Goal: Task Accomplishment & Management: Complete application form

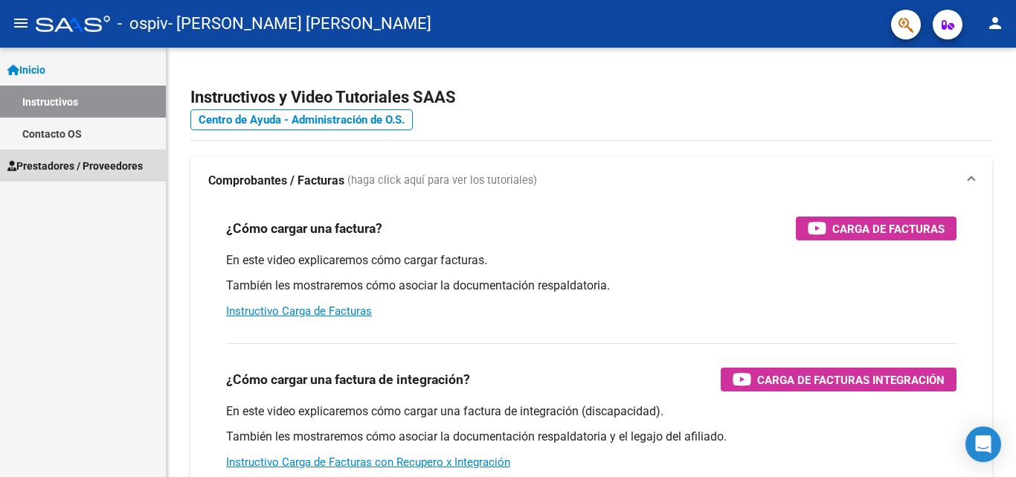
click at [100, 152] on link "Prestadores / Proveedores" at bounding box center [83, 165] width 166 height 32
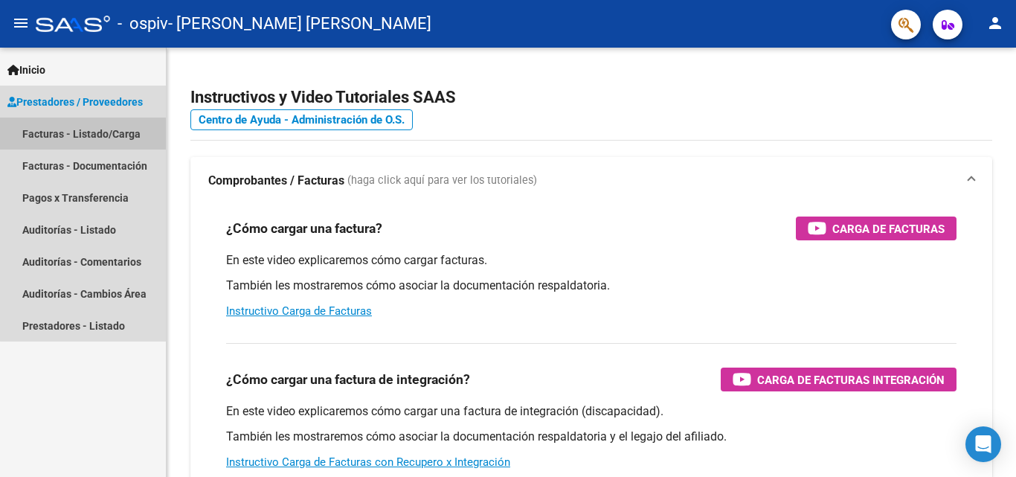
click at [93, 138] on link "Facturas - Listado/Carga" at bounding box center [83, 133] width 166 height 32
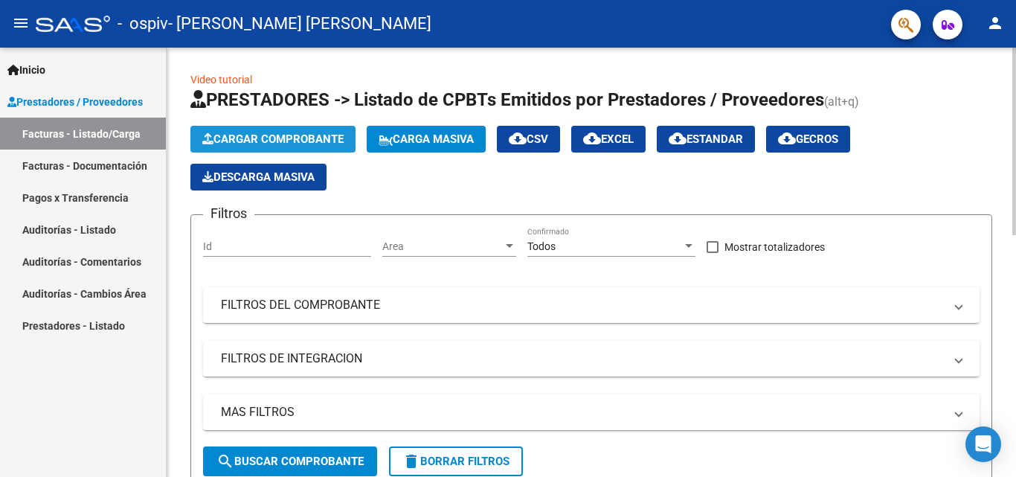
click at [244, 141] on span "Cargar Comprobante" at bounding box center [272, 138] width 141 height 13
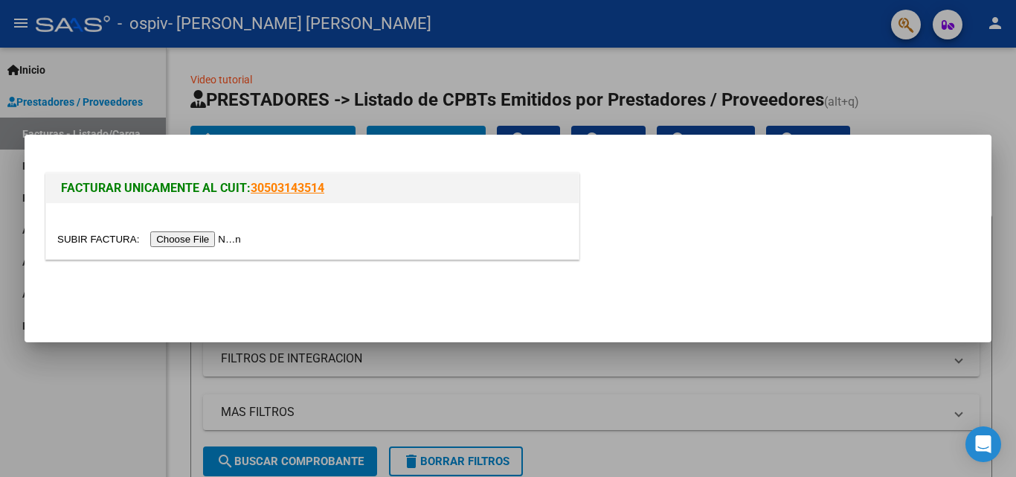
click at [192, 238] on input "file" at bounding box center [151, 239] width 188 height 16
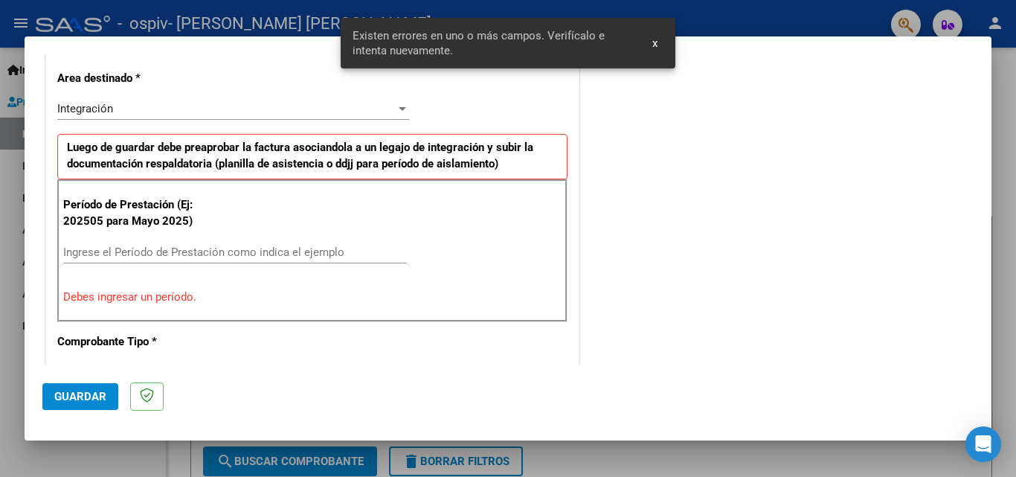
scroll to position [364, 0]
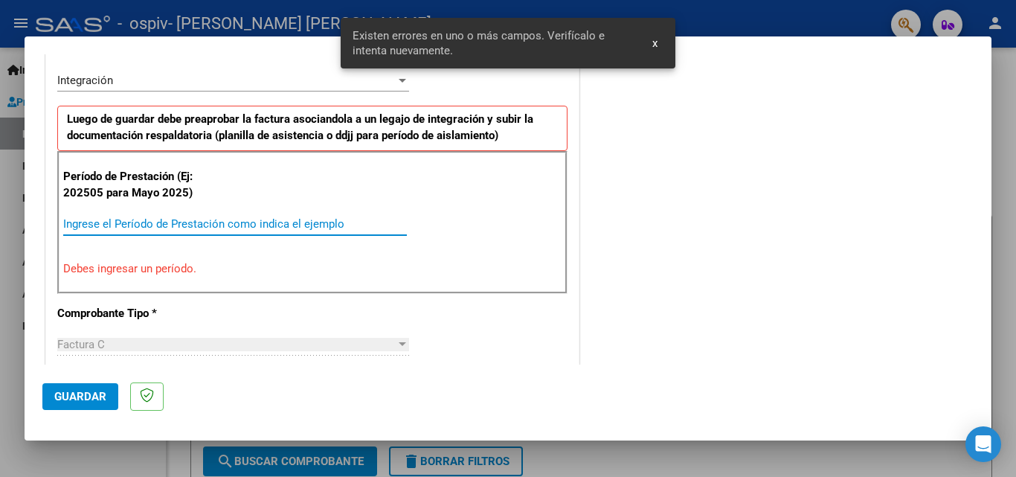
click at [167, 217] on input "Ingrese el Período de Prestación como indica el ejemplo" at bounding box center [235, 223] width 344 height 13
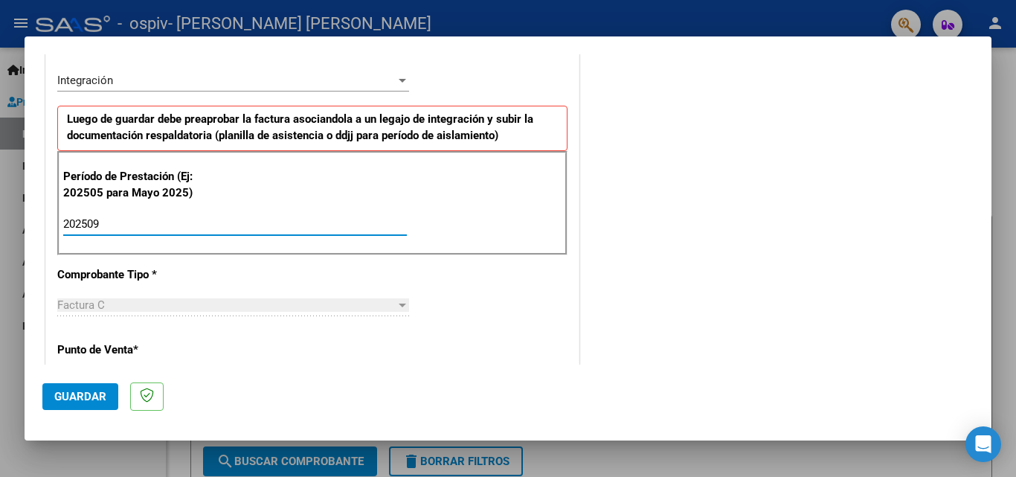
type input "202509"
click at [131, 327] on div "Factura C Seleccionar Tipo" at bounding box center [233, 312] width 352 height 36
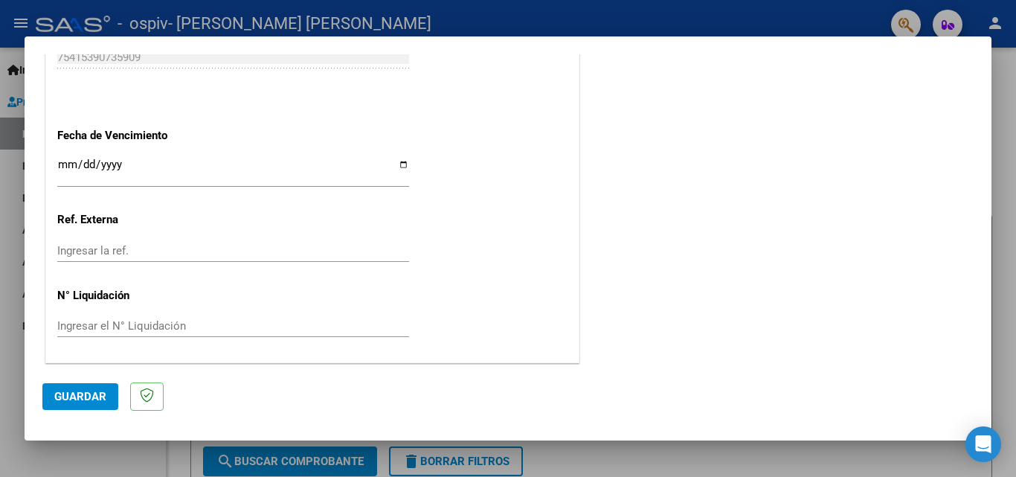
scroll to position [999, 0]
click at [403, 161] on input "Ingresar la fecha" at bounding box center [233, 169] width 352 height 24
type input "[DATE]"
click at [64, 401] on span "Guardar" at bounding box center [80, 396] width 52 height 13
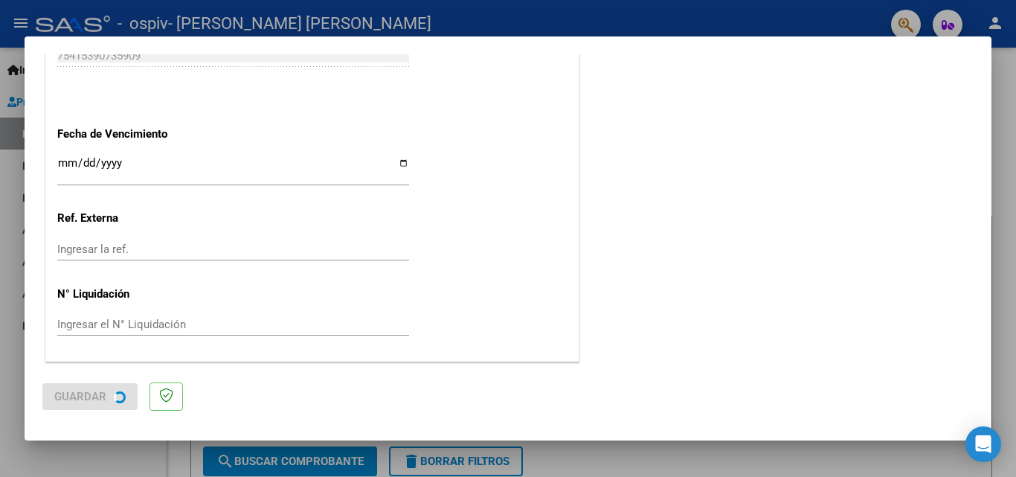
scroll to position [0, 0]
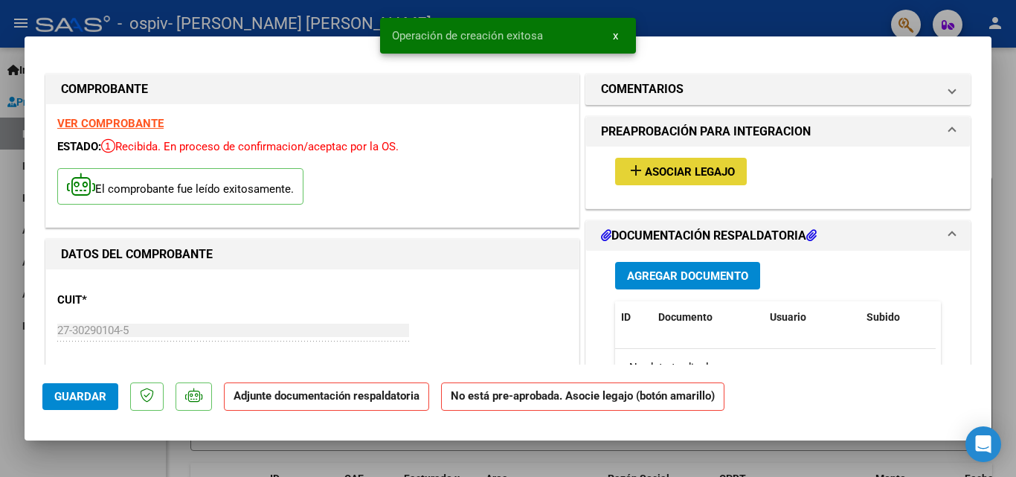
click at [645, 168] on span "Asociar Legajo" at bounding box center [690, 171] width 90 height 13
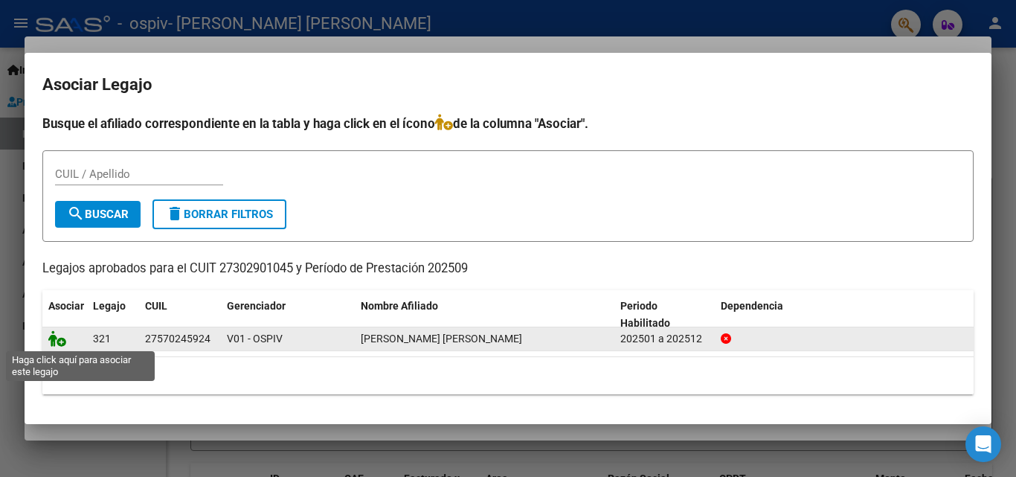
click at [61, 341] on icon at bounding box center [57, 338] width 18 height 16
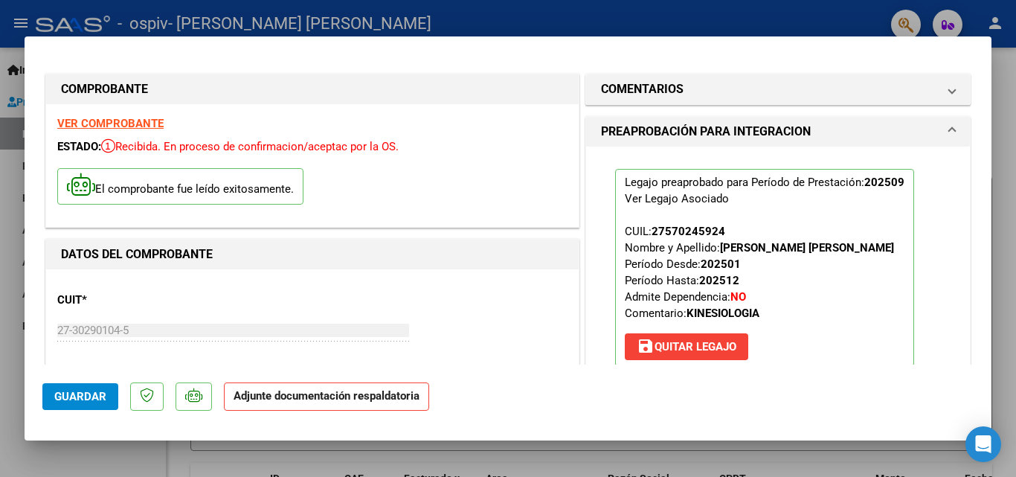
click at [854, 268] on p "Legajo preaprobado para Período de Prestación: 202509 Ver Legajo Asociado CUIL:…" at bounding box center [764, 268] width 299 height 198
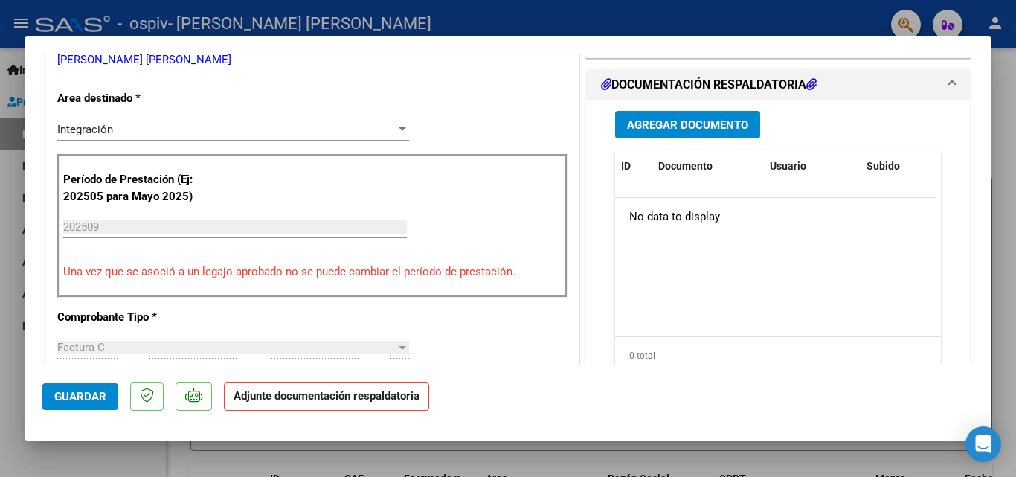
scroll to position [357, 0]
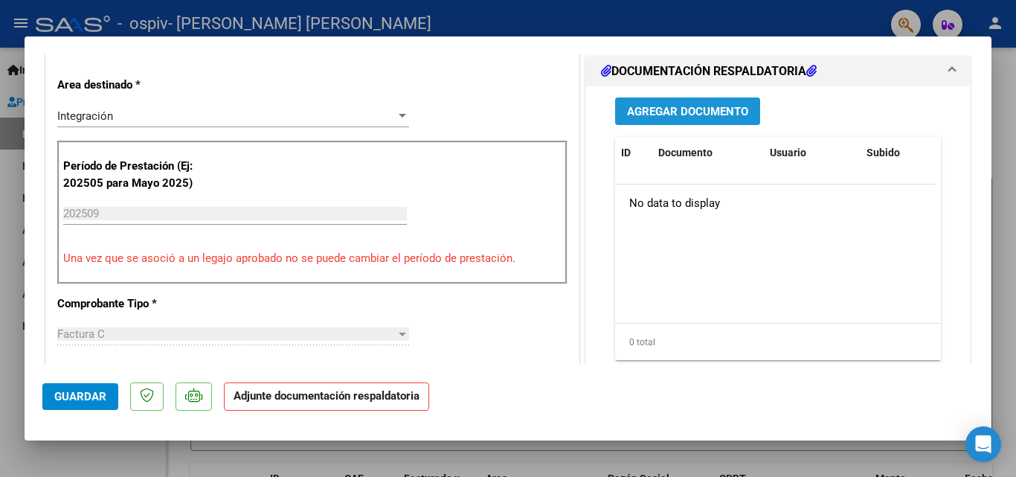
click at [689, 104] on span "Agregar Documento" at bounding box center [687, 110] width 121 height 13
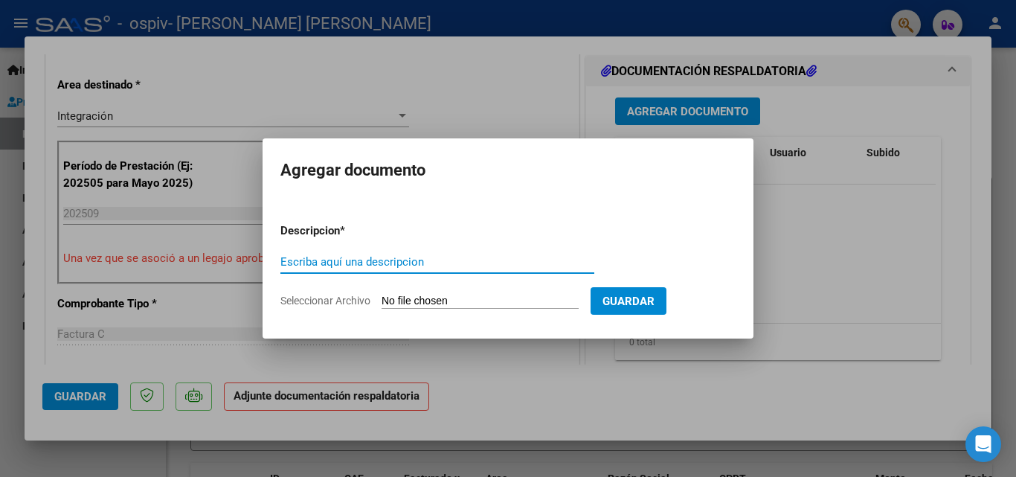
click at [331, 258] on input "Escriba aquí una descripcion" at bounding box center [437, 261] width 314 height 13
type input "ASISTENCIA"
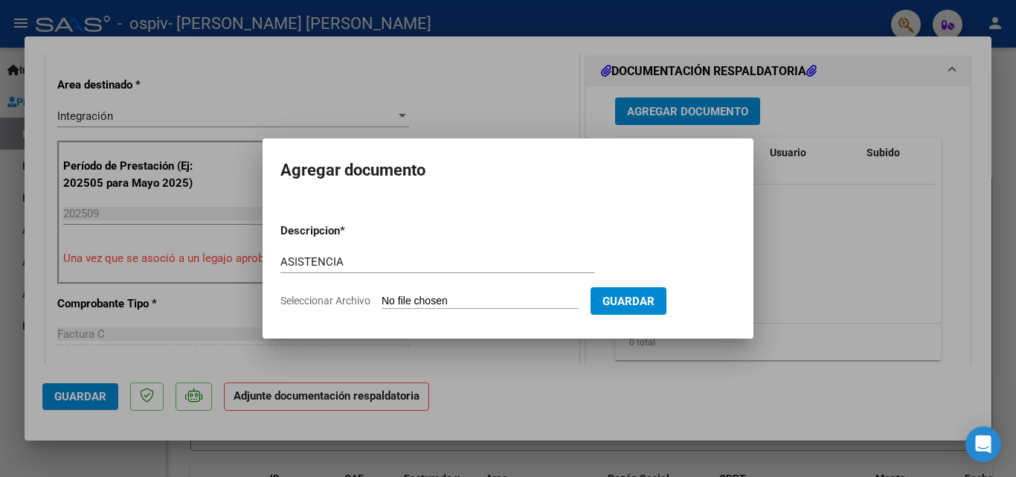
click at [413, 295] on input "Seleccionar Archivo" at bounding box center [479, 301] width 197 height 14
type input "C:\fakepath\[PERSON_NAME].pdf"
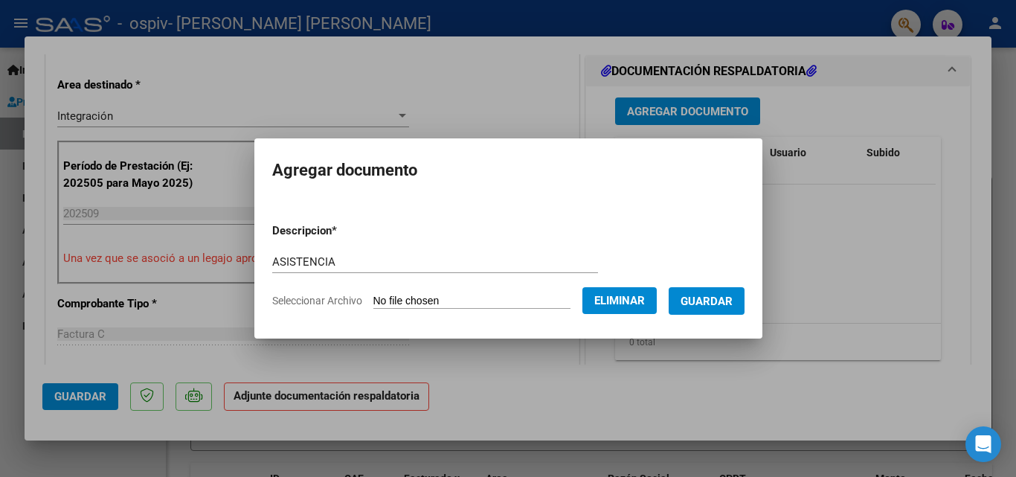
click at [715, 296] on span "Guardar" at bounding box center [706, 300] width 52 height 13
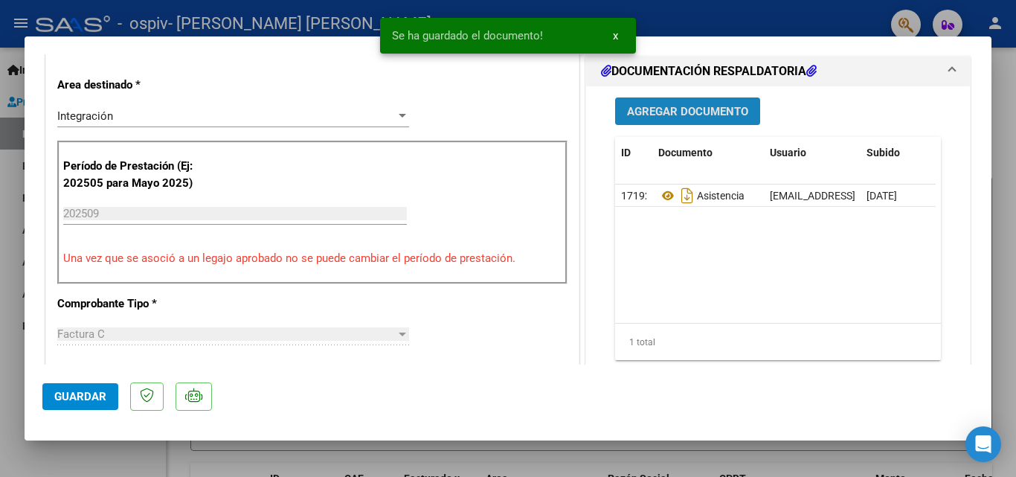
click at [677, 109] on span "Agregar Documento" at bounding box center [687, 111] width 121 height 13
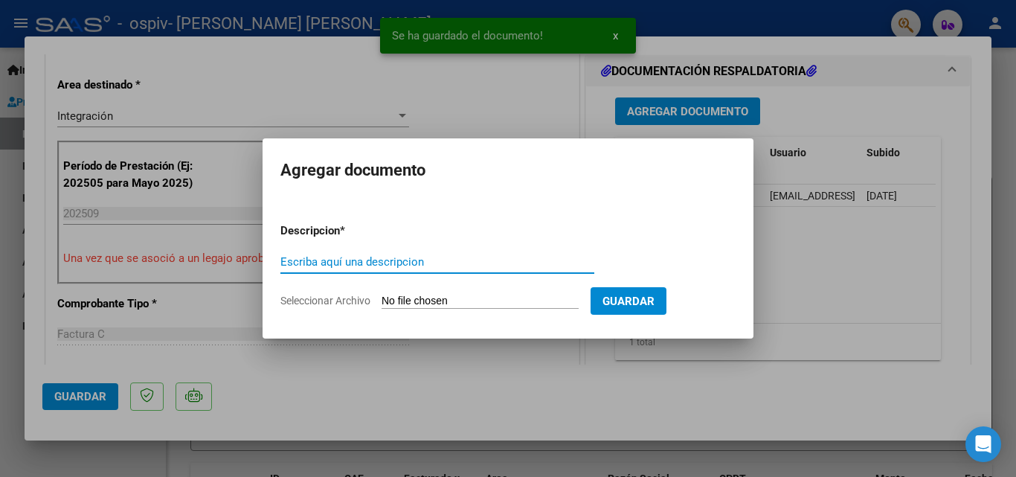
click at [294, 261] on input "Escriba aquí una descripcion" at bounding box center [437, 261] width 314 height 13
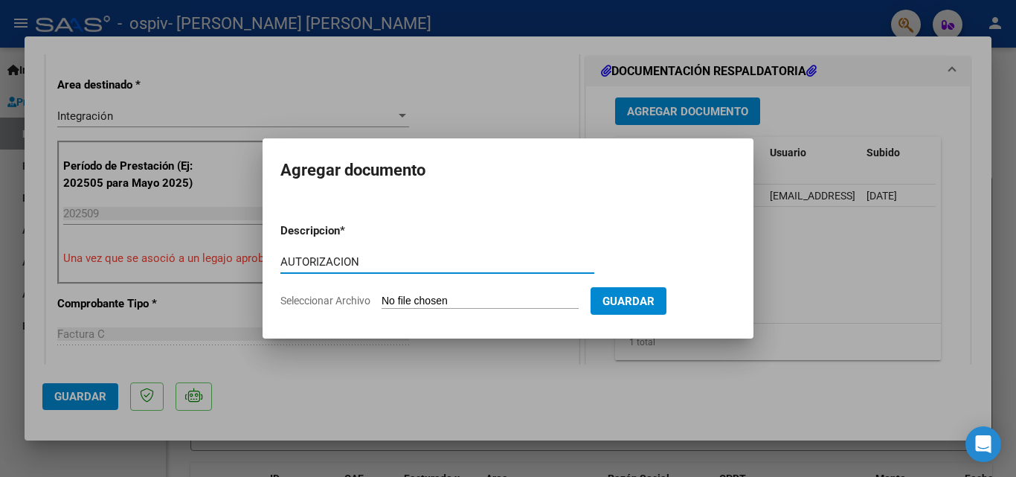
type input "AUTORIZACION"
click at [401, 299] on input "Seleccionar Archivo" at bounding box center [479, 301] width 197 height 14
type input "C:\fakepath\[PERSON_NAME] 2025.pdf"
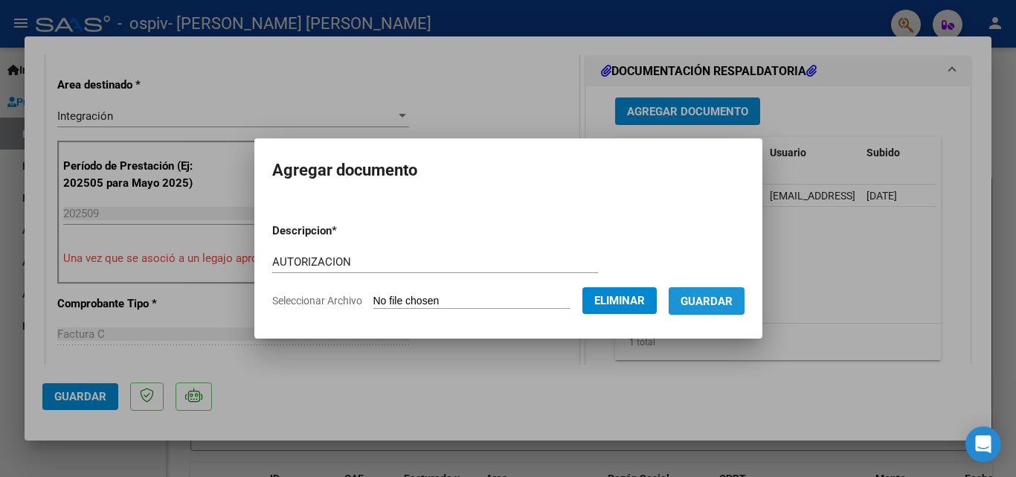
click at [731, 294] on span "Guardar" at bounding box center [706, 300] width 52 height 13
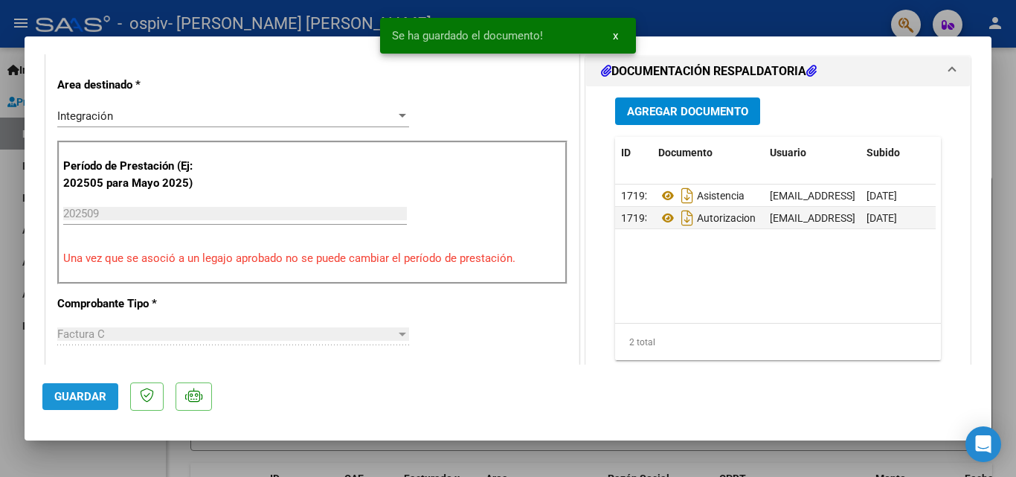
click at [77, 402] on span "Guardar" at bounding box center [80, 396] width 52 height 13
